Goal: Information Seeking & Learning: Learn about a topic

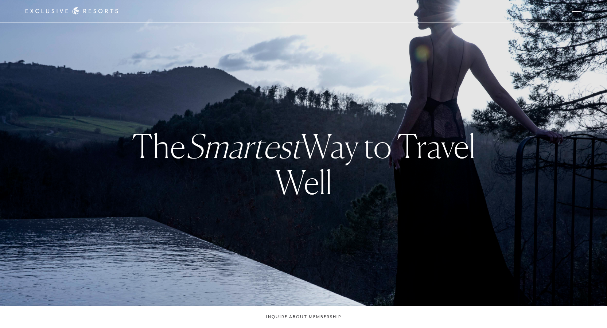
checkbox input "false"
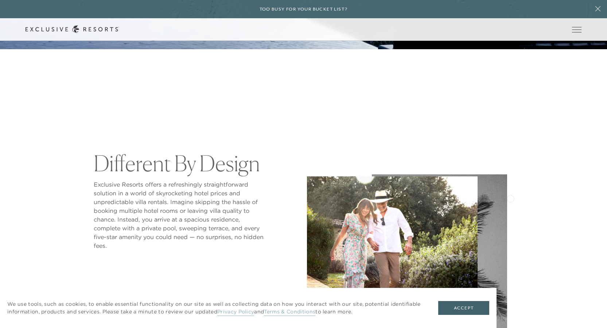
scroll to position [292, 0]
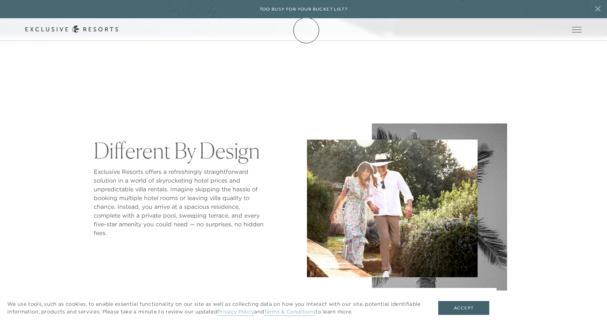
click at [0, 0] on link "Membership" at bounding box center [0, 0] width 0 height 0
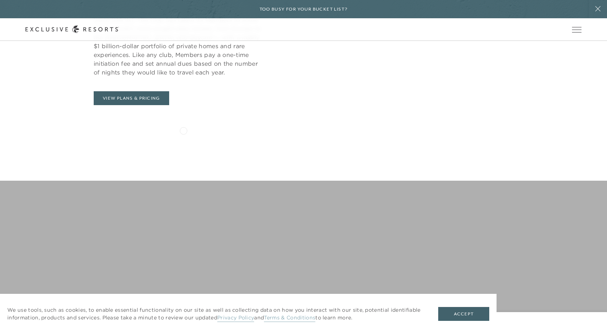
scroll to position [401, 0]
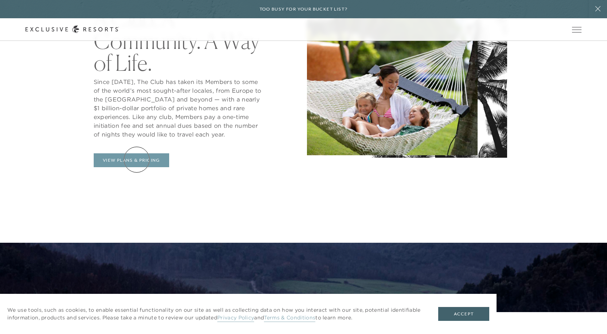
click at [137, 159] on link "View Plans & Pricing" at bounding box center [131, 160] width 75 height 14
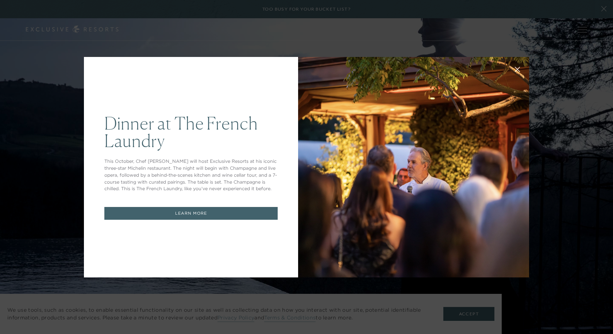
click at [196, 215] on link "LEARN MORE" at bounding box center [190, 213] width 173 height 13
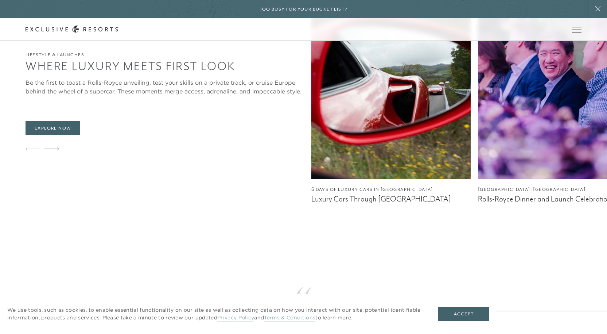
scroll to position [1240, 0]
